Goal: Navigation & Orientation: Find specific page/section

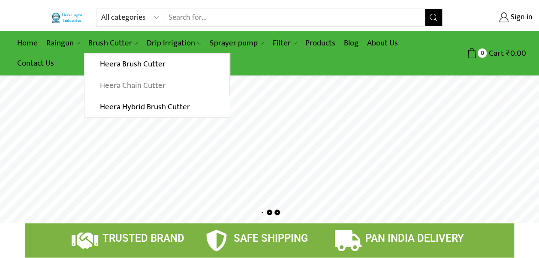
click at [120, 82] on link "Heera Chain Cutter" at bounding box center [156, 85] width 145 height 21
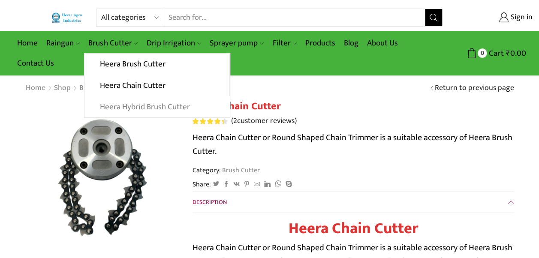
click at [121, 107] on link "Heera Hybrid Brush Cutter" at bounding box center [156, 106] width 145 height 21
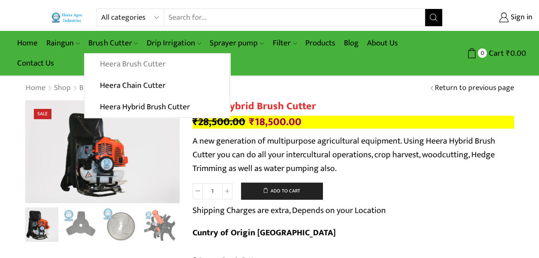
click at [107, 61] on link "Heera Brush Cutter" at bounding box center [156, 64] width 145 height 21
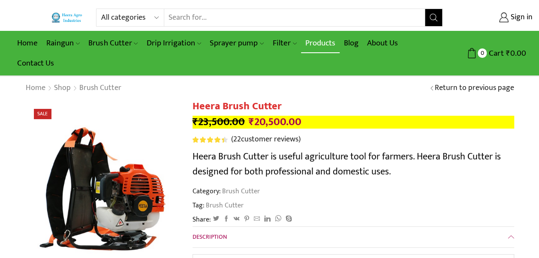
click at [321, 41] on link "Products" at bounding box center [320, 43] width 39 height 20
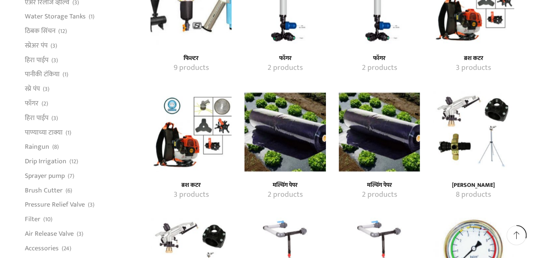
scroll to position [678, 0]
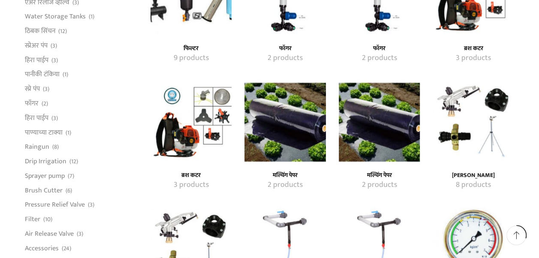
click at [289, 132] on img "Visit product category मल्चिंग पेपर" at bounding box center [284, 121] width 81 height 81
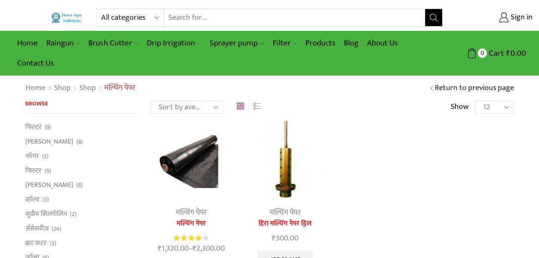
scroll to position [17, 0]
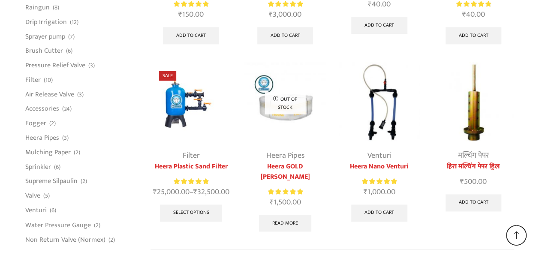
scroll to position [2281, 0]
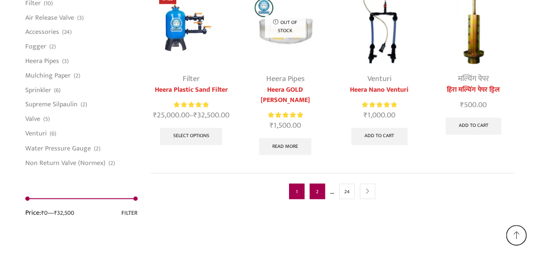
click at [317, 184] on link "2" at bounding box center [317, 191] width 15 height 15
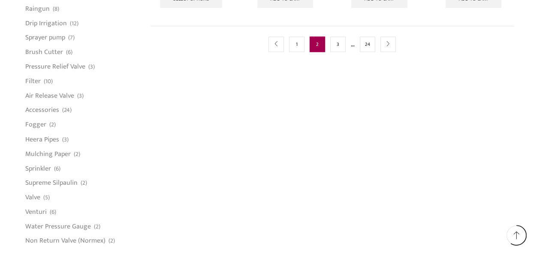
scroll to position [678, 0]
